Goal: Find contact information: Find contact information

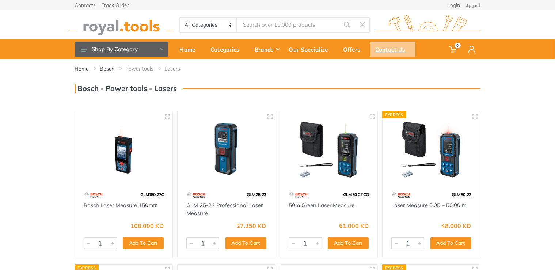
click at [386, 48] on div "Contact Us" at bounding box center [393, 49] width 45 height 15
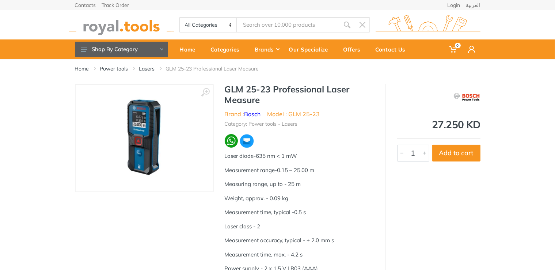
click at [146, 137] on img at bounding box center [144, 138] width 92 height 92
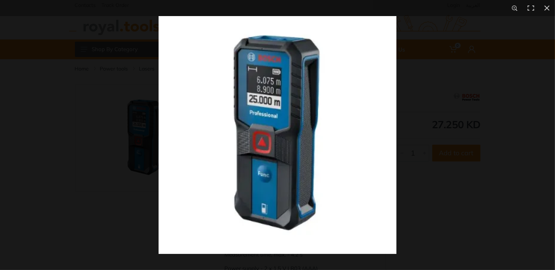
click at [287, 104] on img at bounding box center [278, 135] width 238 height 238
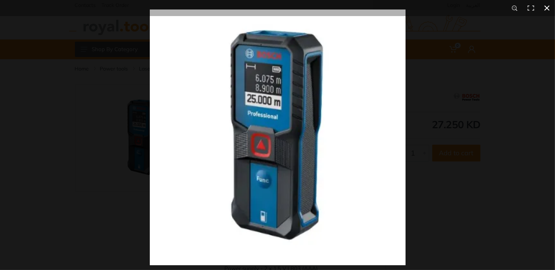
click at [477, 119] on div at bounding box center [427, 145] width 555 height 270
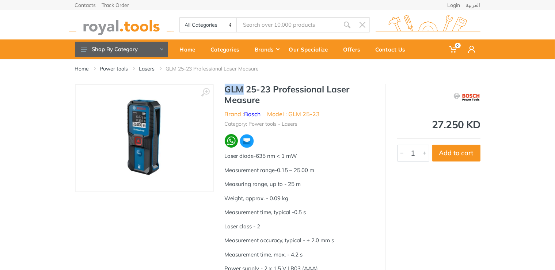
drag, startPoint x: 226, startPoint y: 92, endPoint x: 242, endPoint y: 90, distance: 15.8
click at [242, 90] on h1 "GLM 25-23 Professional Laser Measure" at bounding box center [300, 94] width 150 height 21
drag, startPoint x: 327, startPoint y: 90, endPoint x: 341, endPoint y: 94, distance: 15.2
click at [341, 98] on h1 "GLM 25-23 Professional Laser Measure" at bounding box center [300, 94] width 150 height 21
copy h1 "Laser Measure"
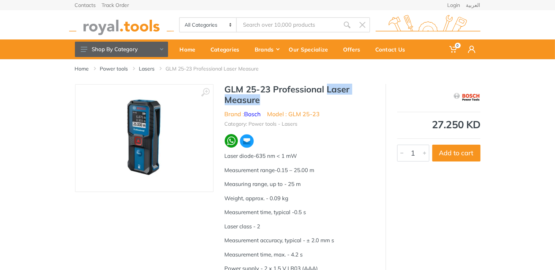
click at [130, 111] on img at bounding box center [144, 138] width 92 height 92
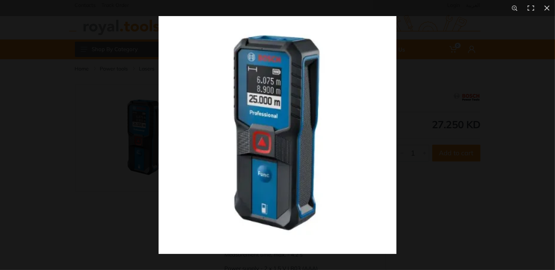
click at [279, 94] on img at bounding box center [278, 135] width 238 height 238
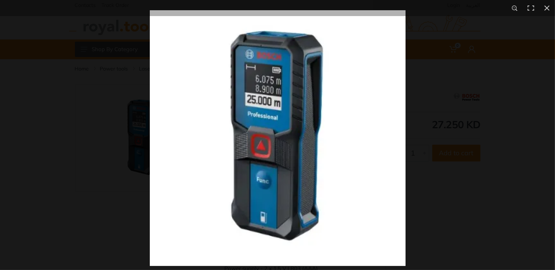
click at [215, 163] on img at bounding box center [278, 138] width 256 height 256
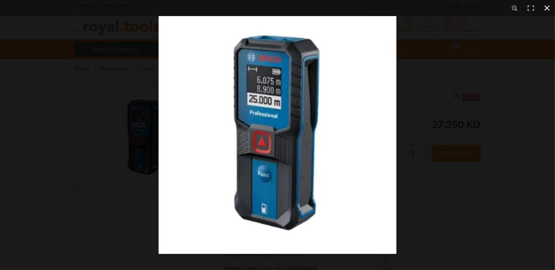
click at [442, 85] on div at bounding box center [436, 151] width 555 height 270
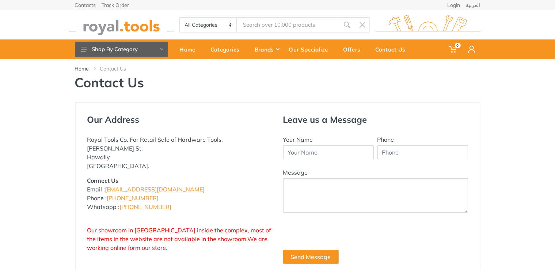
drag, startPoint x: 86, startPoint y: 137, endPoint x: 239, endPoint y: 170, distance: 156.8
click at [239, 170] on div "Our Address Royal Tools Co. For Retail Sale of Hardware Tools. Abdullah Al-Othm…" at bounding box center [180, 189] width 196 height 150
click at [192, 185] on p "Connect Us Email : info@royal.tools Phone : +965 22620757 Whatsapp : +965 96777…" at bounding box center [179, 193] width 185 height 35
drag, startPoint x: 164, startPoint y: 210, endPoint x: 136, endPoint y: 212, distance: 27.9
click at [136, 212] on div "Royal Tools Co. For Retail Sale of Hardware Tools. Abdullah Al-Othman St. Hawal…" at bounding box center [179, 193] width 185 height 117
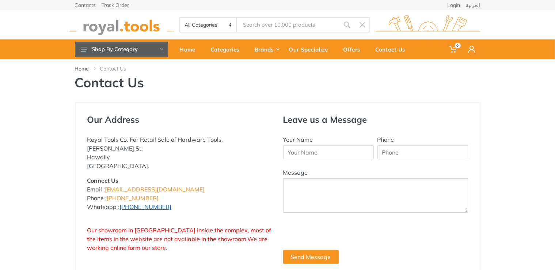
copy link "96777125"
click at [206, 165] on p "Royal Tools Co. For Retail Sale of Hardware Tools. Abdullah Al-Othman St. Hawal…" at bounding box center [179, 152] width 185 height 35
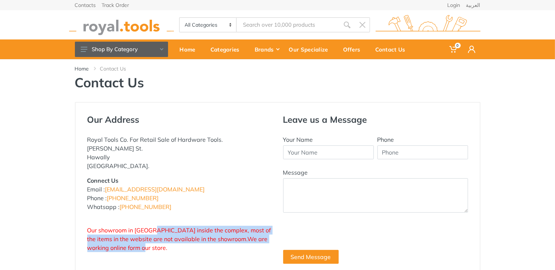
drag, startPoint x: 157, startPoint y: 234, endPoint x: 234, endPoint y: 250, distance: 78.0
click at [234, 250] on p "Our showroom in Hawalli inside the complex, most of the items in the website ar…" at bounding box center [179, 234] width 185 height 35
click at [189, 241] on span "Our showroom in Hawalli inside the complex, most of the items in the website ar…" at bounding box center [179, 239] width 184 height 25
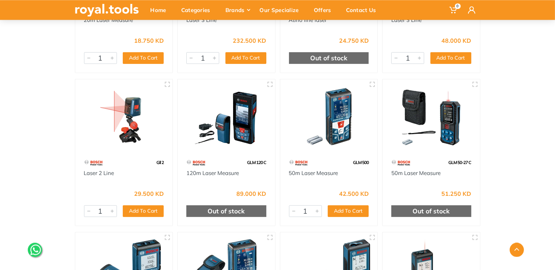
scroll to position [347, 0]
